Goal: Information Seeking & Learning: Learn about a topic

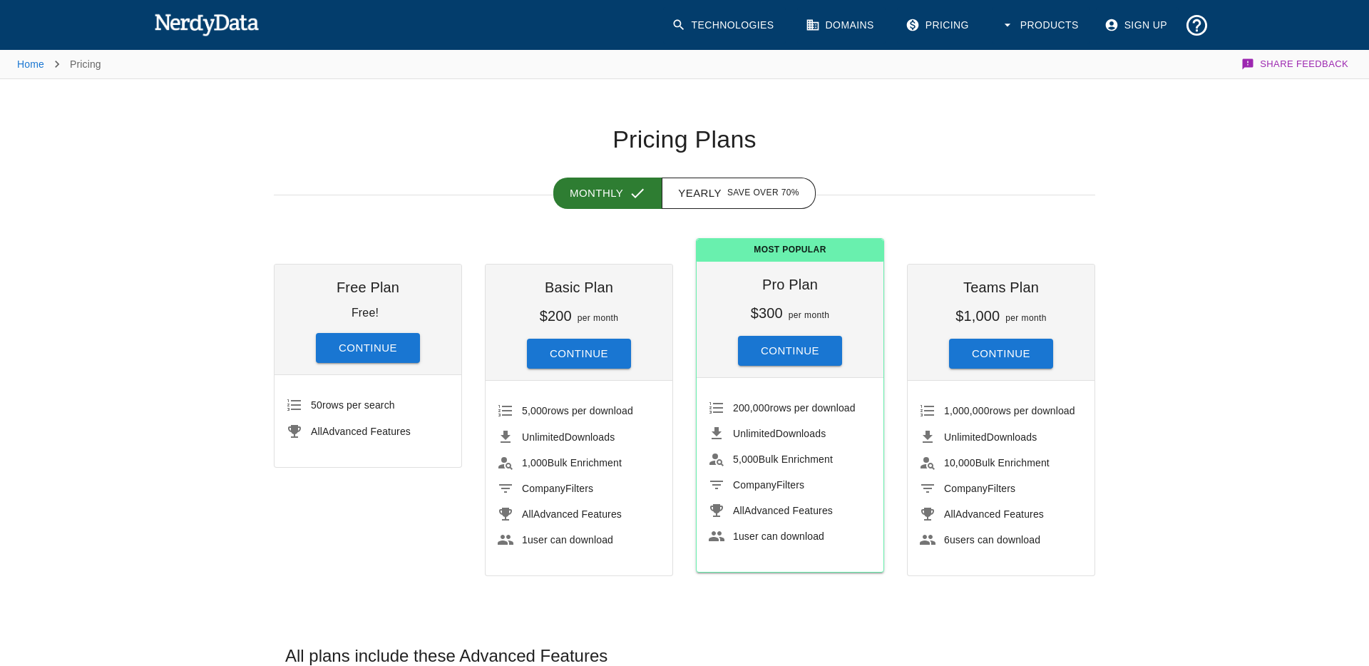
click at [842, 30] on link "Domains" at bounding box center [841, 25] width 88 height 36
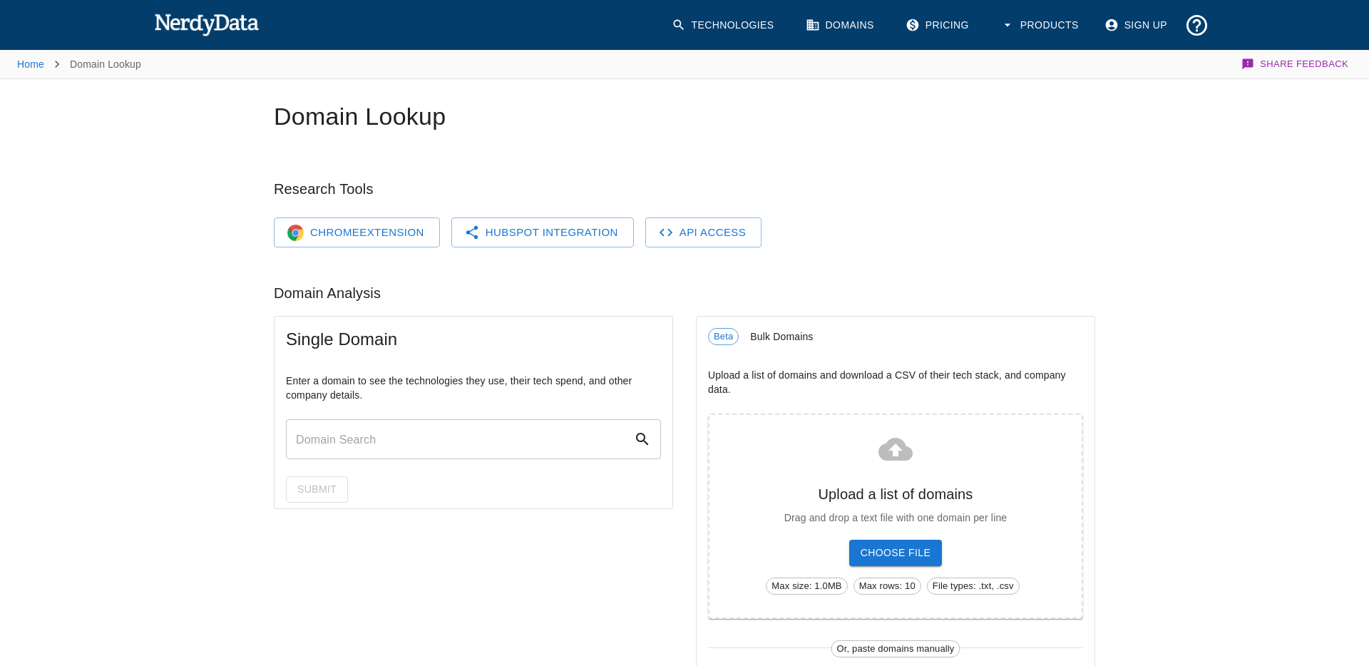
click at [745, 27] on link "Technologies" at bounding box center [724, 25] width 123 height 36
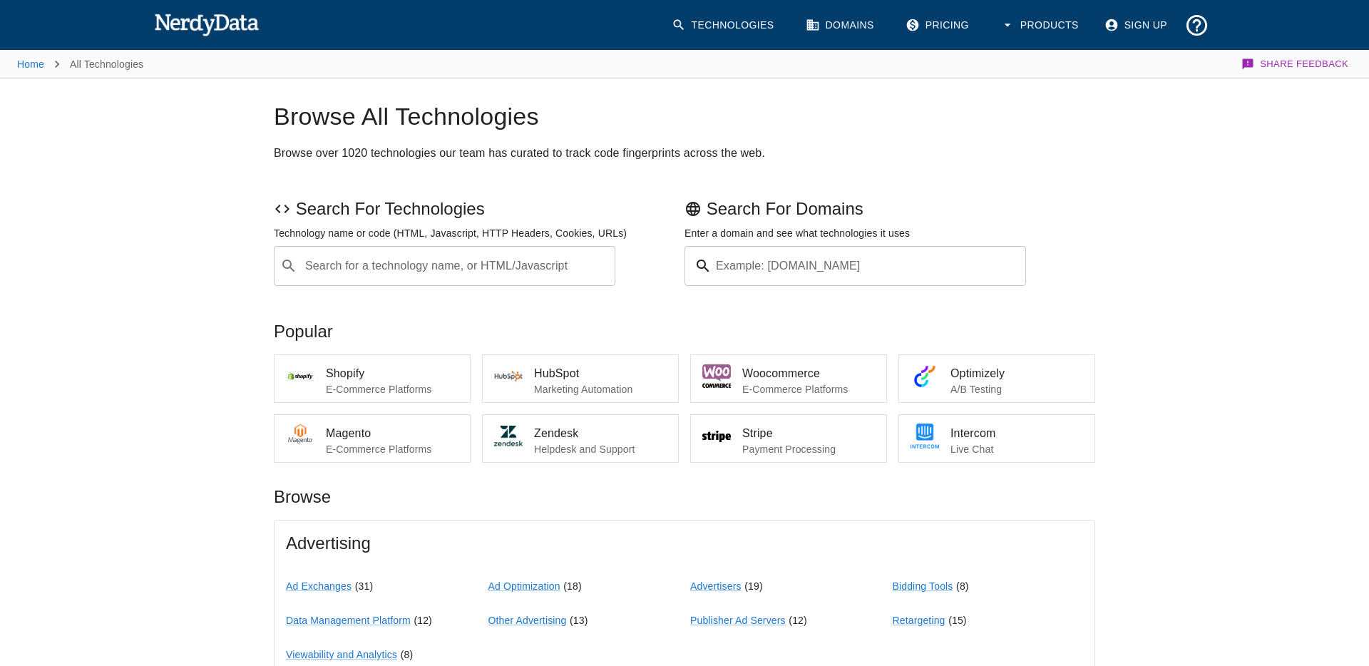
click at [956, 32] on link "Pricing" at bounding box center [938, 25] width 83 height 36
